Goal: Task Accomplishment & Management: Manage account settings

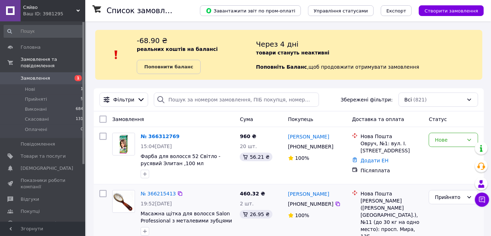
scroll to position [32, 0]
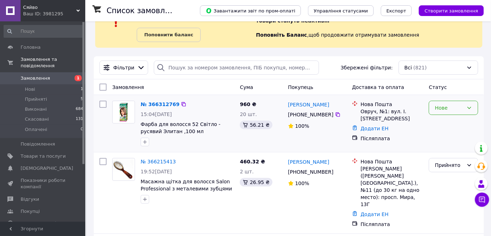
click at [469, 108] on icon at bounding box center [469, 108] width 4 height 2
click at [463, 121] on li "Прийнято" at bounding box center [453, 122] width 49 height 13
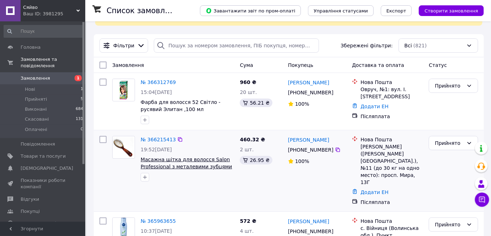
scroll to position [64, 0]
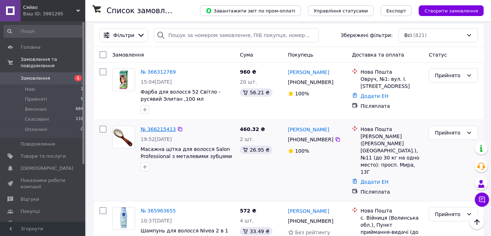
click at [168, 128] on link "№ 366215413" at bounding box center [158, 129] width 35 height 6
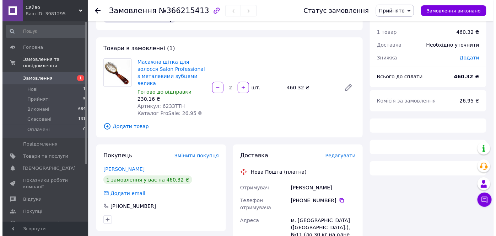
scroll to position [32, 0]
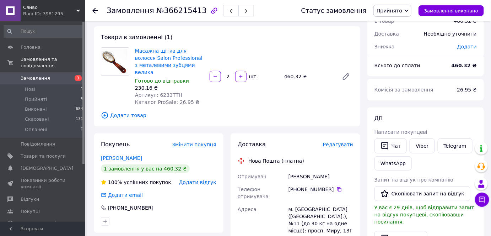
click at [337, 141] on span "Редагувати" at bounding box center [338, 144] width 30 height 6
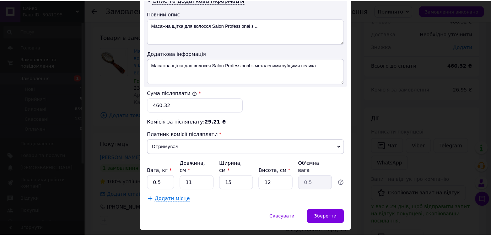
scroll to position [383, 0]
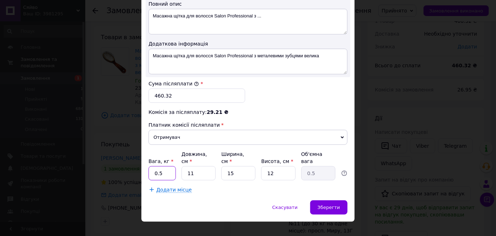
click at [168, 167] on input "0.5" at bounding box center [161, 173] width 27 height 14
type input "0"
type input "1"
click at [197, 166] on input "11" at bounding box center [199, 173] width 34 height 14
type input "1"
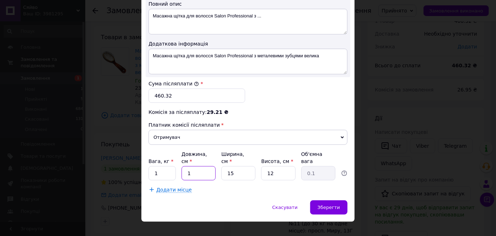
type input "0.1"
type input "2"
type input "0.1"
type input "22"
type input "0.99"
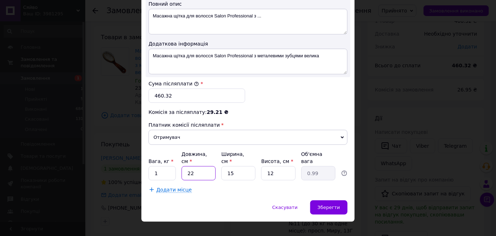
type input "22"
click at [237, 166] on input "15" at bounding box center [238, 173] width 34 height 14
type input "1"
type input "0.1"
type input "11"
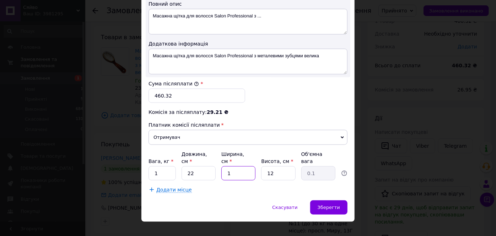
type input "0.73"
type input "11"
click at [279, 166] on input "12" at bounding box center [278, 173] width 34 height 14
type input "1"
type input "0.1"
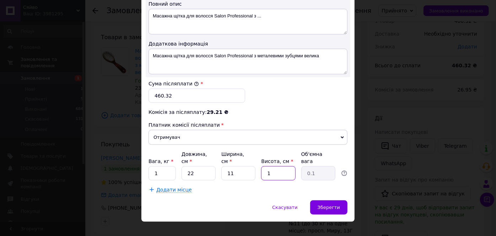
type input "10"
type input "0.61"
type input "10"
click at [341, 200] on div "Зберегти" at bounding box center [328, 207] width 37 height 14
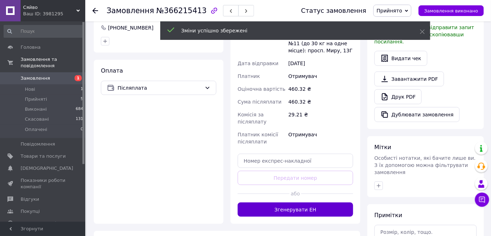
scroll to position [226, 0]
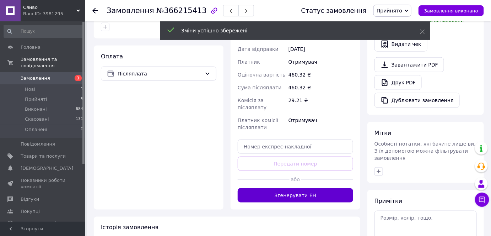
click at [320, 188] on button "Згенерувати ЕН" at bounding box center [295, 195] width 115 height 14
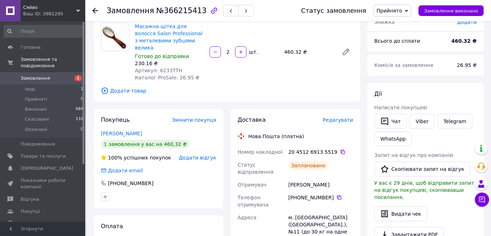
scroll to position [97, 0]
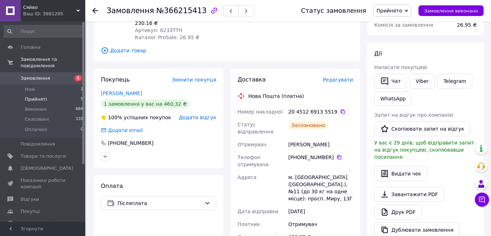
click at [39, 96] on span "Прийняті" at bounding box center [36, 99] width 22 height 6
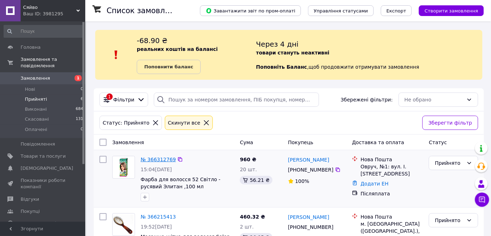
click at [157, 160] on link "№ 366312769" at bounding box center [158, 159] width 35 height 6
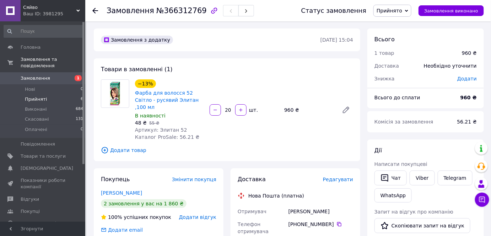
click at [38, 96] on span "Прийняті" at bounding box center [36, 99] width 22 height 6
